Goal: Download file/media

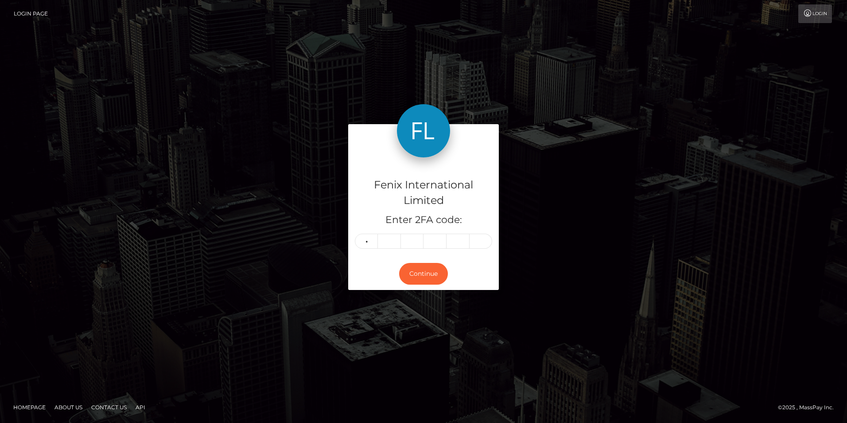
type input "2"
type input "9"
type input "3"
type input "0"
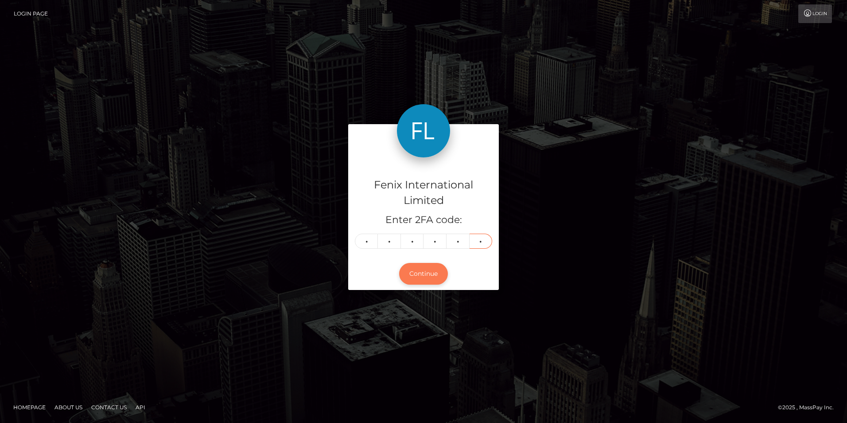
type input "7"
click at [409, 276] on button "Continue" at bounding box center [423, 274] width 49 height 22
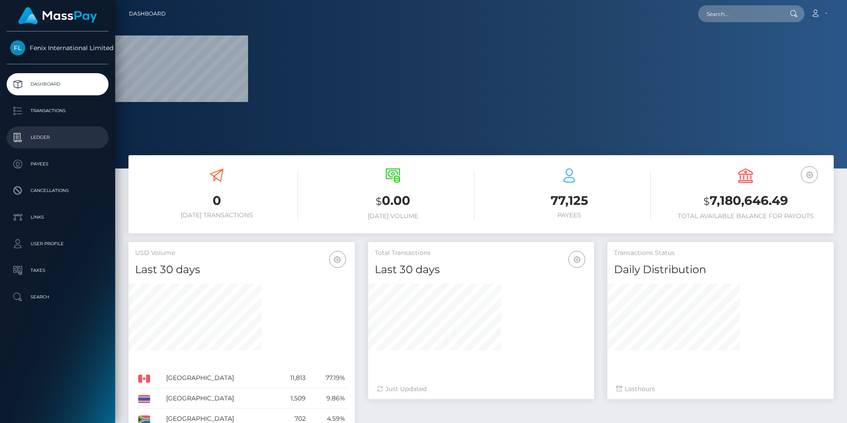
drag, startPoint x: 26, startPoint y: 130, endPoint x: 92, endPoint y: 136, distance: 65.8
click at [26, 130] on link "Ledger" at bounding box center [58, 137] width 102 height 22
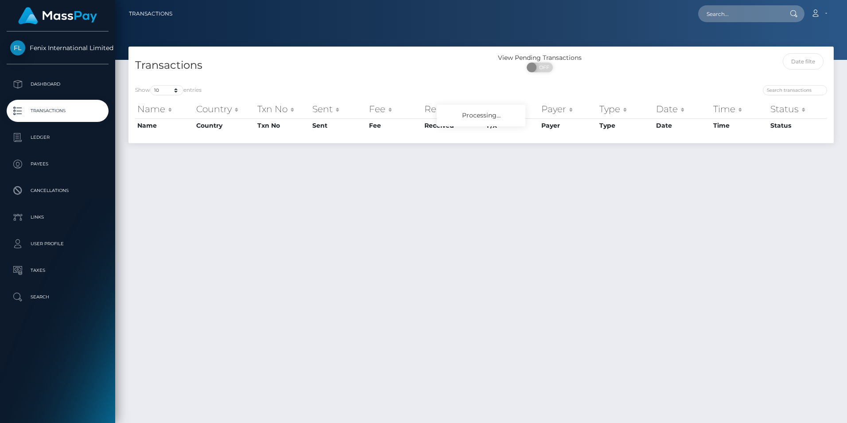
select select "3500"
click at [151, 85] on select "10 25 50 100 250 500 1,000 3,500" at bounding box center [166, 90] width 33 height 10
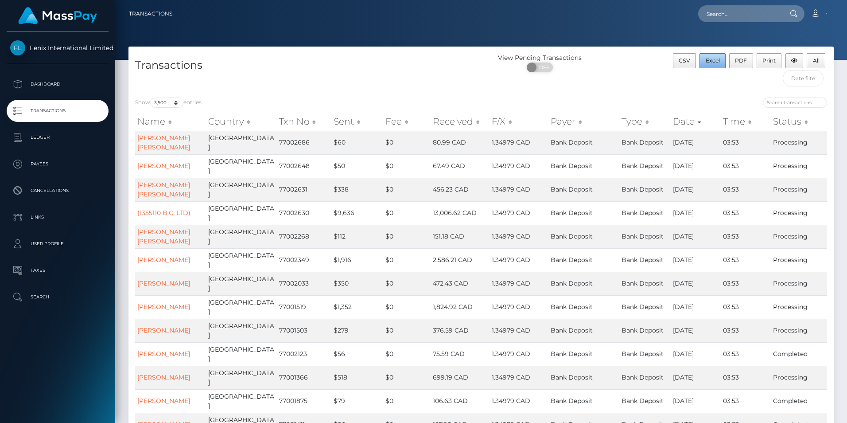
drag, startPoint x: 706, startPoint y: 59, endPoint x: 761, endPoint y: 84, distance: 60.3
click at [706, 59] on span "Excel" at bounding box center [713, 60] width 14 height 7
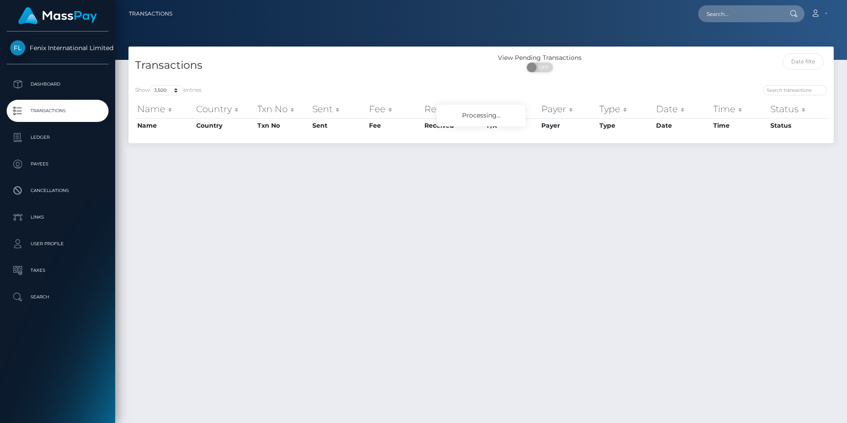
select select "3500"
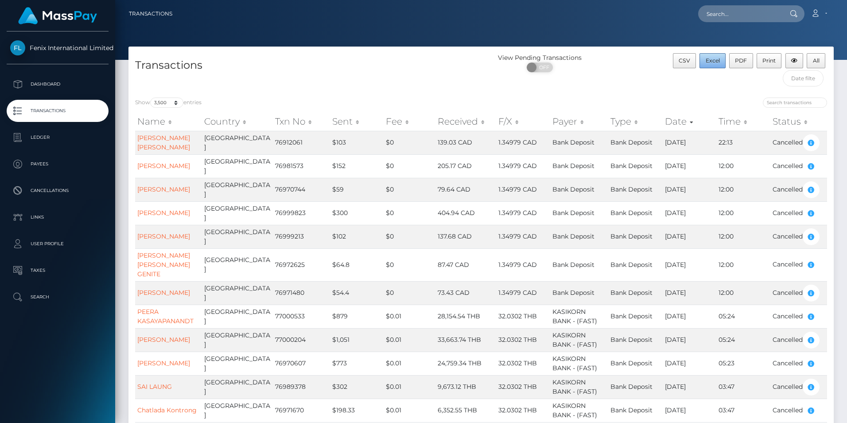
click at [719, 58] on span "Excel" at bounding box center [713, 60] width 14 height 7
